Goal: Information Seeking & Learning: Learn about a topic

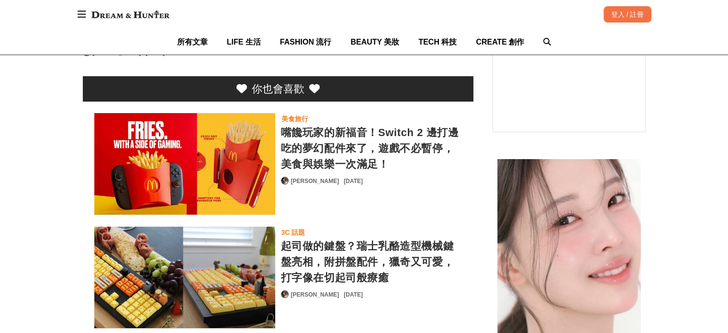
click at [413, 129] on div "嘴饞玩家的新福音！Switch 2 邊打邊吃的夢幻配件來了，遊戲不必暫停，美食與娛樂一次滿足！" at bounding box center [371, 148] width 181 height 47
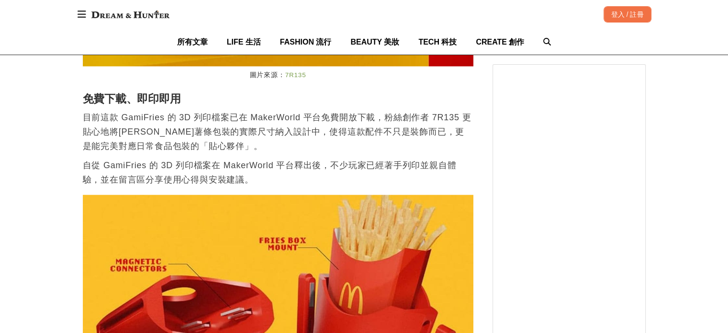
scroll to position [0, 1563]
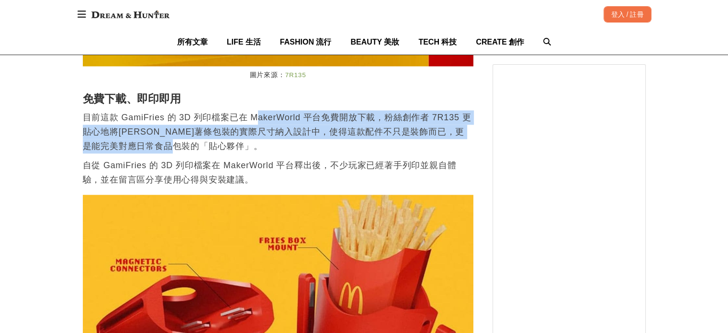
drag, startPoint x: 252, startPoint y: 102, endPoint x: 310, endPoint y: 134, distance: 66.5
click at [310, 134] on p "目前這款 GamiFries 的 3D 列印檔案已在 MakerWorld 平台免費開放下載，粉絲創作者 7R135 更貼心地將[PERSON_NAME]薯條…" at bounding box center [278, 131] width 391 height 43
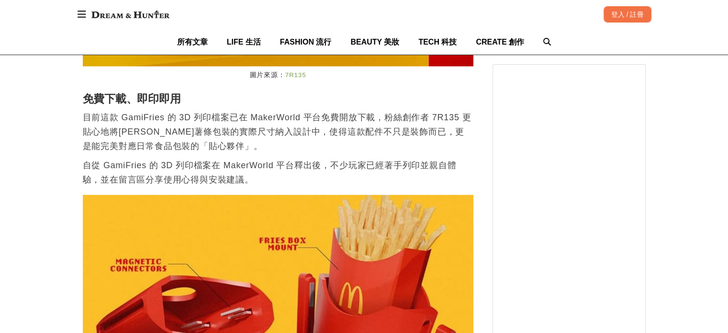
click at [343, 158] on p "自從 GamiFries 的 3D 列印檔案在 MakerWorld 平台釋出後，不少玩家已經著手列印並親自體驗，並在留言區分享使用心得與安裝建議。" at bounding box center [278, 172] width 391 height 29
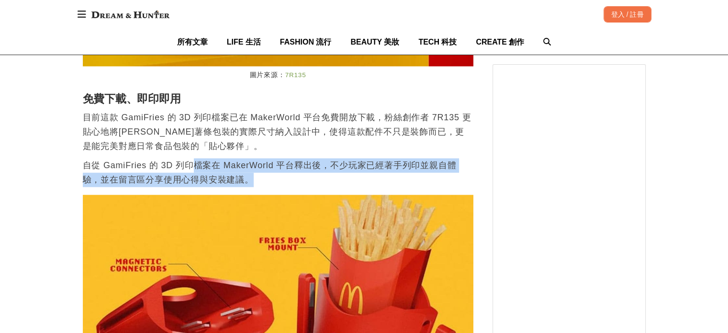
drag, startPoint x: 195, startPoint y: 150, endPoint x: 298, endPoint y: 160, distance: 103.5
click at [298, 160] on p "自從 GamiFries 的 3D 列印檔案在 MakerWorld 平台釋出後，不少玩家已經著手列印並親自體驗，並在留言區分享使用心得與安裝建議。" at bounding box center [278, 172] width 391 height 29
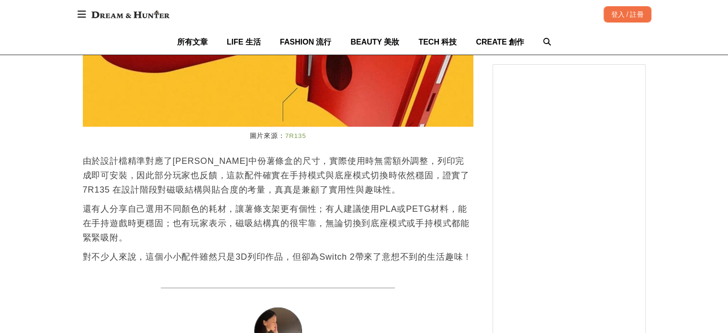
click at [159, 252] on p "對不少人來說，這個小小配件雖然只是 3D 列印作品，但卻為 Switch 2 帶來了意想不到的生活趣味！" at bounding box center [278, 257] width 391 height 14
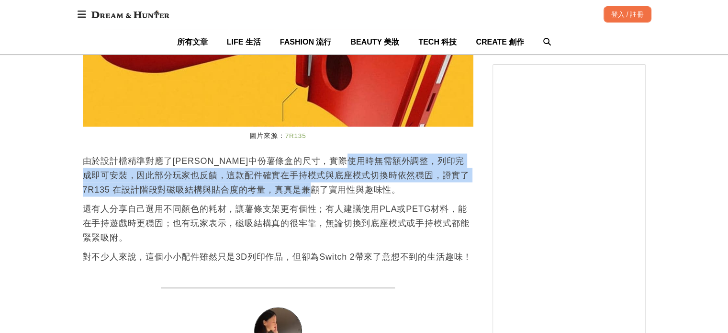
drag, startPoint x: 388, startPoint y: 147, endPoint x: 405, endPoint y: 178, distance: 35.1
click at [405, 178] on p "由於設計檔精準對應了[PERSON_NAME]中份薯條盒的尺寸，實際使用時無需額外調整，列印完成即可安裝，因此部分玩家也反饋，這款配件確實在手持模式與底座模式…" at bounding box center [278, 175] width 391 height 43
click at [403, 181] on p "由於設計檔精準對應了[PERSON_NAME]中份薯條盒的尺寸，實際使用時無需額外調整，列印完成即可安裝，因此部分玩家也反饋，這款配件確實在手持模式與底座模式…" at bounding box center [278, 175] width 391 height 43
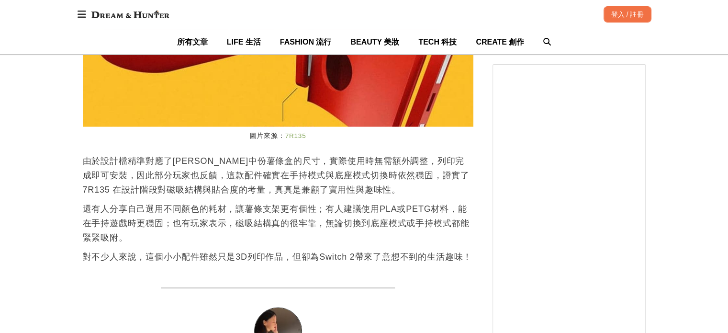
click at [403, 181] on p "由於設計檔精準對應了[PERSON_NAME]中份薯條盒的尺寸，實際使用時無需額外調整，列印完成即可安裝，因此部分玩家也反饋，這款配件確實在手持模式與底座模式…" at bounding box center [278, 175] width 391 height 43
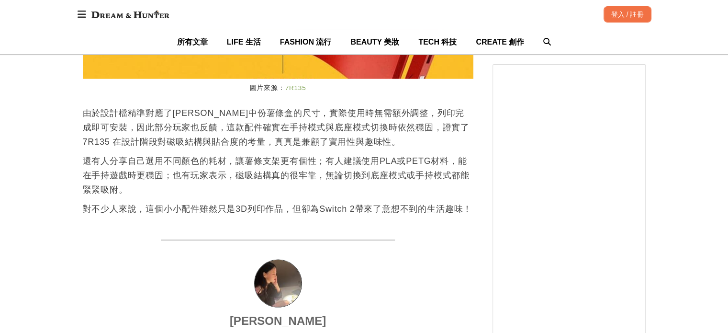
scroll to position [0, 1563]
click at [106, 174] on p "還有人分享自己選用不同顏色的耗材，讓薯條支架更有個性；有人建議使用 PLA 或 PETG 材料，能在手持遊戲時更穩固；也有玩家表示，磁吸結構真的很牢靠，無論切…" at bounding box center [278, 175] width 391 height 43
